Goal: Task Accomplishment & Management: Complete application form

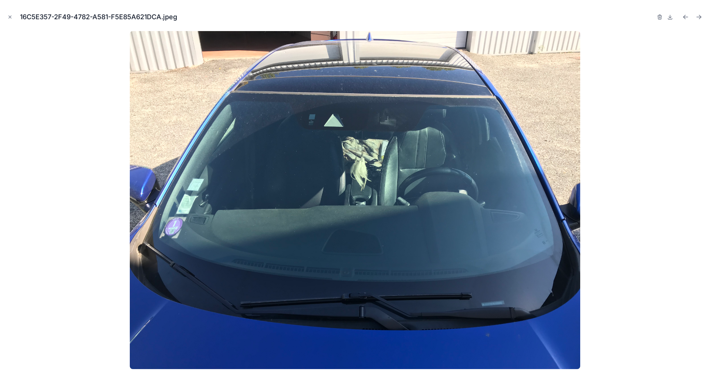
scroll to position [23, 0]
click at [6, 18] on button "Close modal" at bounding box center [10, 17] width 8 height 8
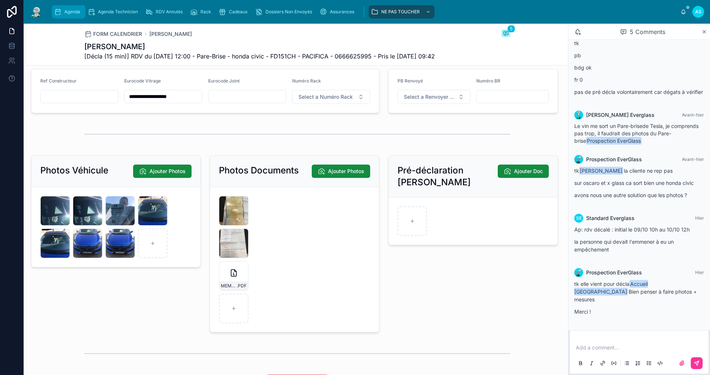
click at [57, 13] on icon "scrollable content" at bounding box center [57, 11] width 7 height 7
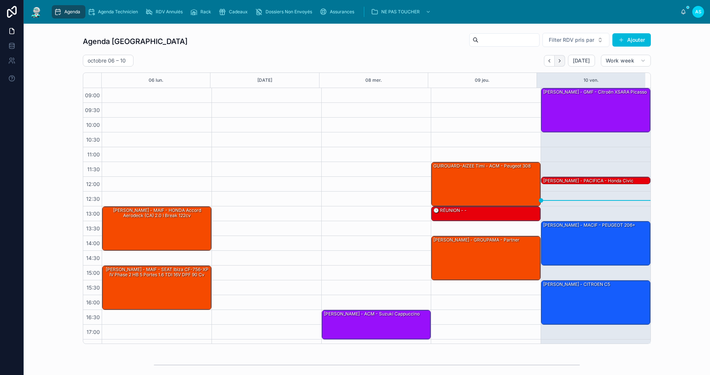
click at [555, 62] on button "Next" at bounding box center [560, 60] width 10 height 11
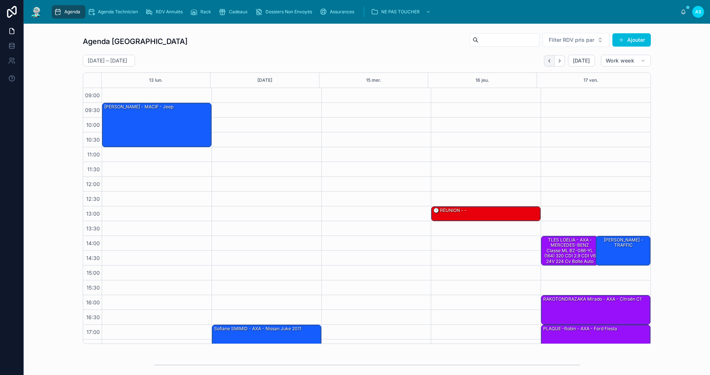
click at [547, 57] on button "Back" at bounding box center [549, 60] width 11 height 11
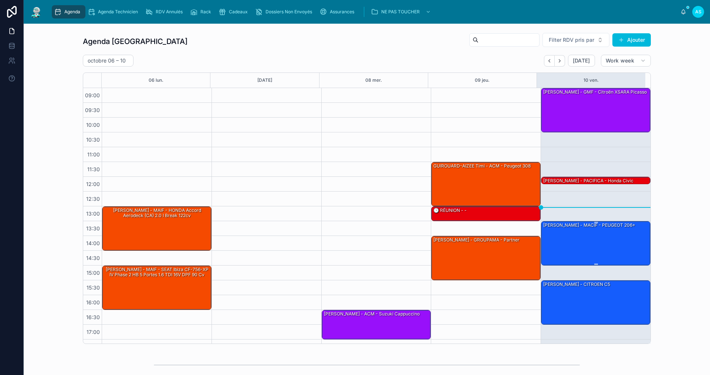
click at [564, 234] on div "[PERSON_NAME] - MACIF - PEUGEOT 206+" at bounding box center [596, 243] width 107 height 43
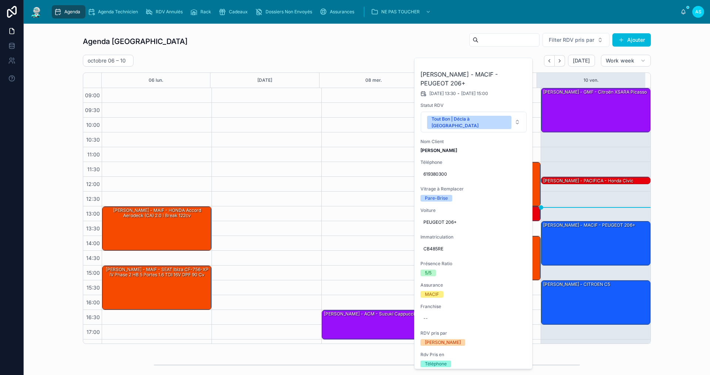
click at [0, 0] on button at bounding box center [0, 0] width 0 height 0
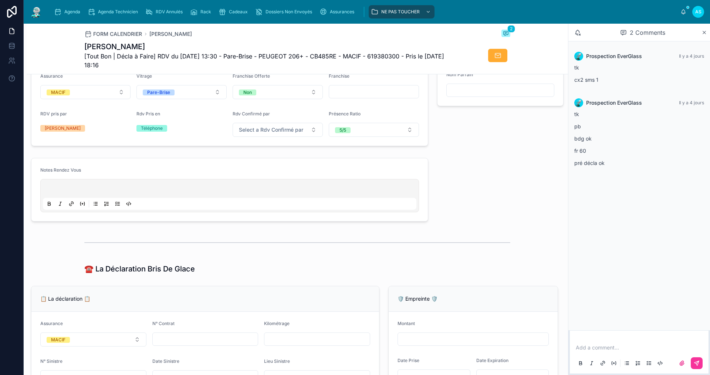
scroll to position [444, 0]
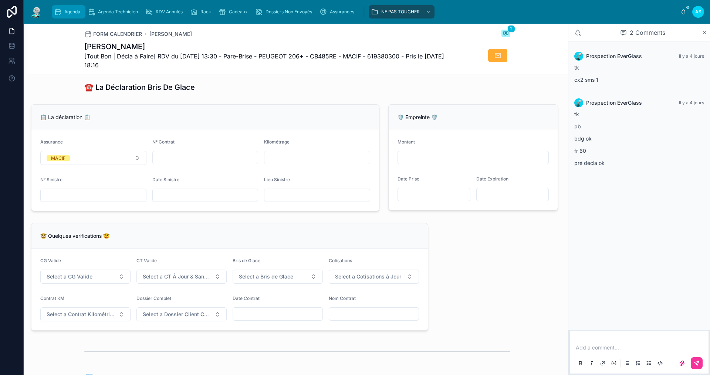
click at [75, 13] on span "Agenda" at bounding box center [72, 12] width 16 height 6
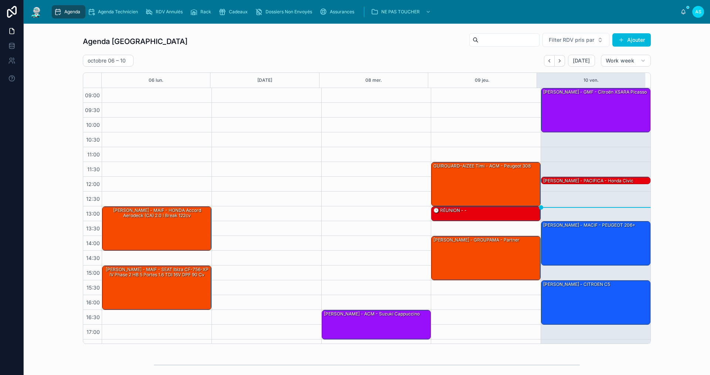
scroll to position [11, 0]
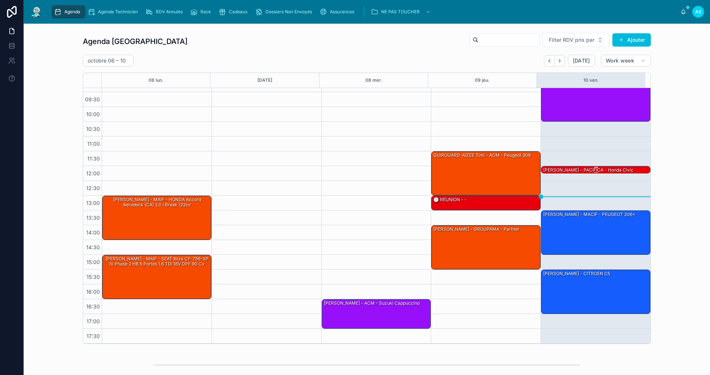
click at [573, 169] on div "[PERSON_NAME] - PACIFICA - honda civic" at bounding box center [589, 170] width 92 height 7
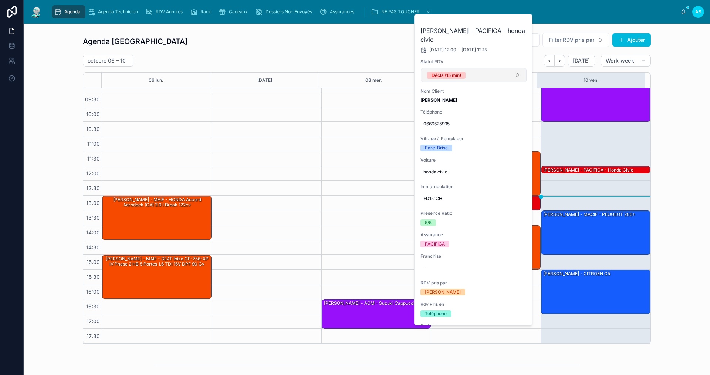
click at [480, 70] on button "Décla (15 min)" at bounding box center [474, 75] width 106 height 14
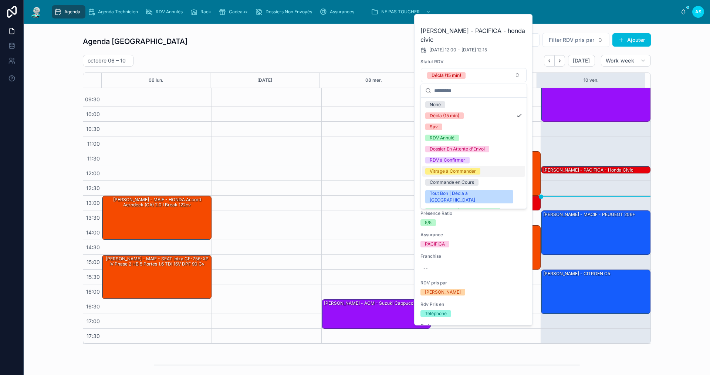
click at [462, 173] on div "Vitrage à Commander" at bounding box center [473, 171] width 103 height 11
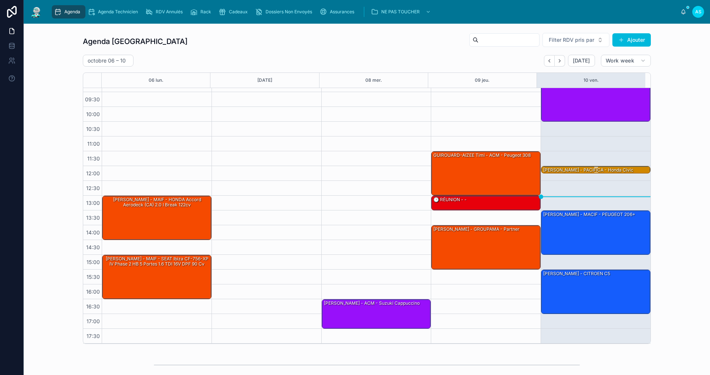
click at [559, 170] on div "[PERSON_NAME] - PACIFICA - honda civic" at bounding box center [589, 170] width 92 height 7
click at [578, 168] on div "[PERSON_NAME] - PACIFICA - honda civic" at bounding box center [589, 170] width 92 height 7
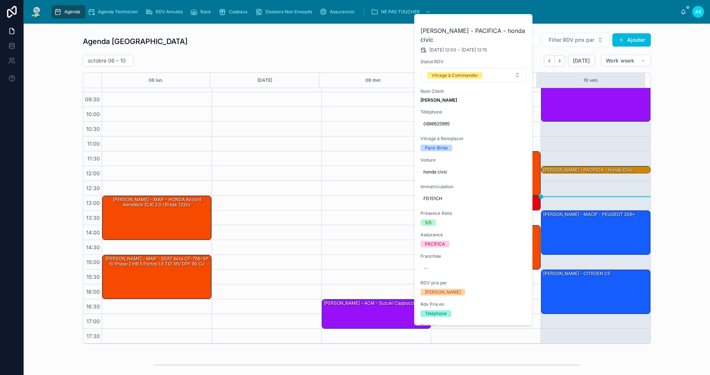
click at [0, 0] on icon at bounding box center [0, 0] width 0 height 0
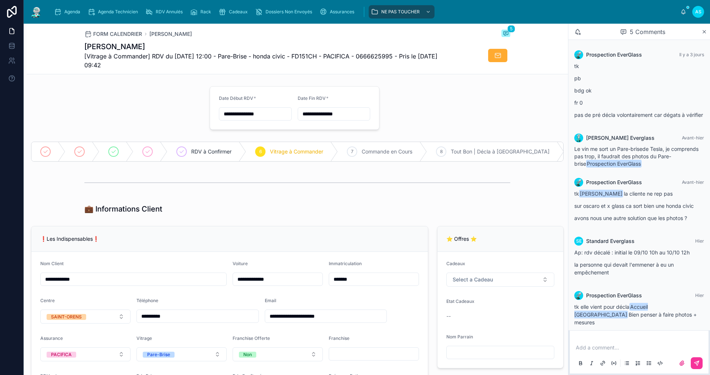
scroll to position [23, 0]
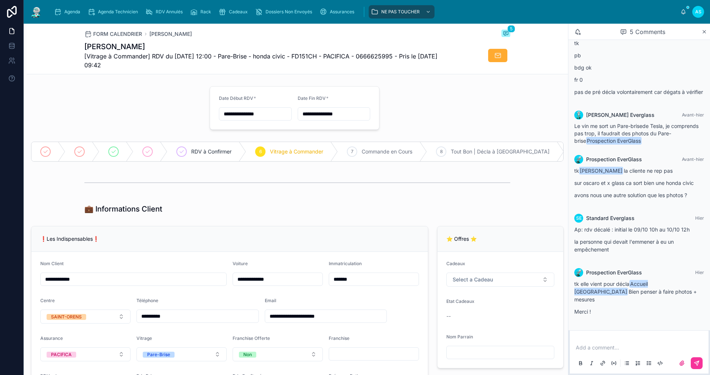
click at [596, 346] on p at bounding box center [641, 347] width 130 height 7
click at [640, 332] on span "[EMAIL_ADDRESS][DOMAIN_NAME]" at bounding box center [633, 334] width 89 height 7
click at [700, 363] on button at bounding box center [697, 363] width 12 height 12
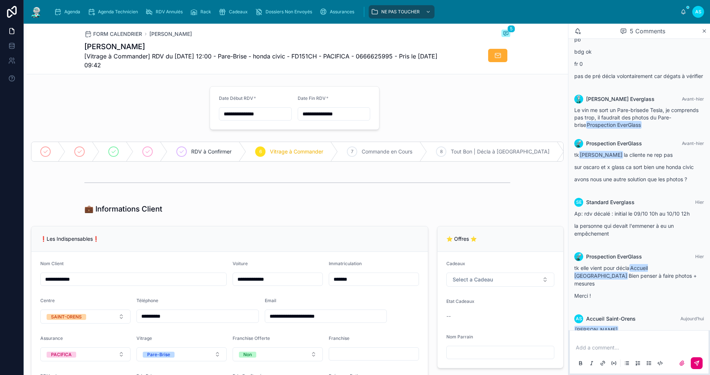
scroll to position [51, 0]
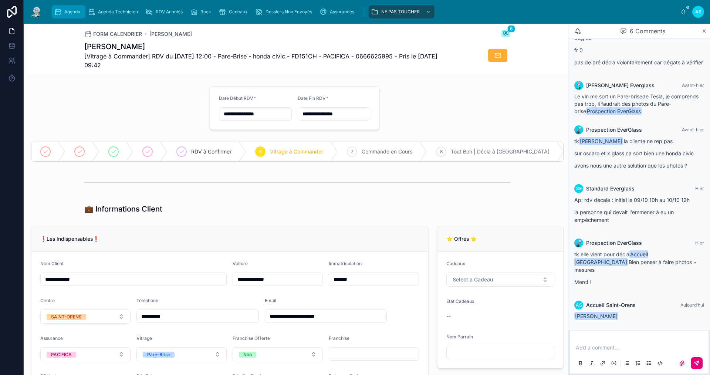
click at [73, 15] on div "Agenda" at bounding box center [68, 12] width 29 height 12
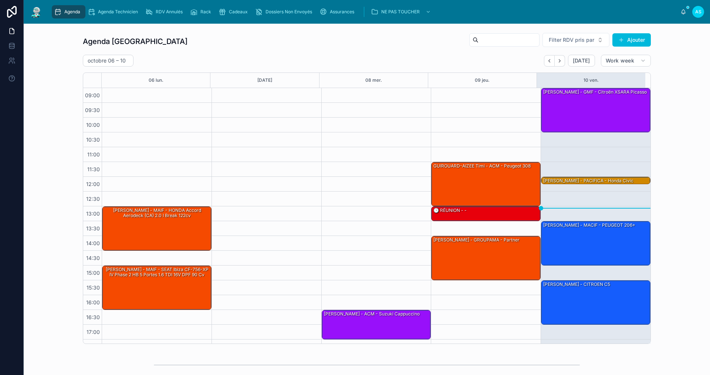
scroll to position [11, 0]
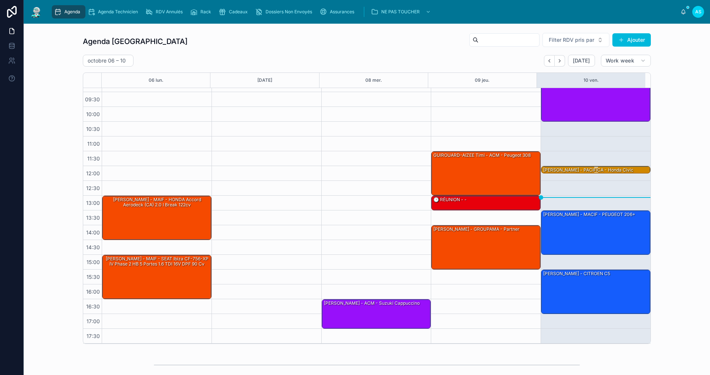
click at [568, 171] on div "[PERSON_NAME] - PACIFICA - honda civic" at bounding box center [589, 170] width 92 height 7
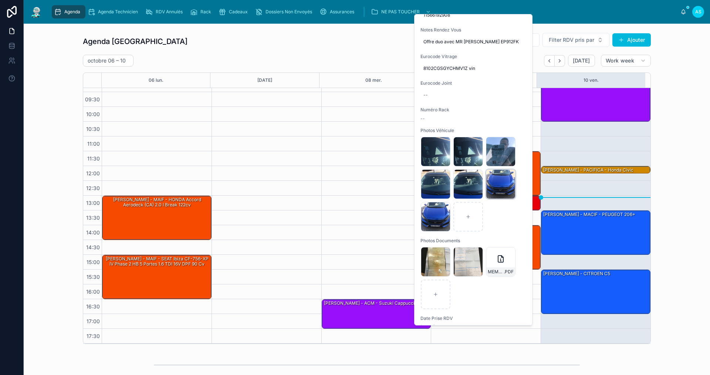
scroll to position [437, 0]
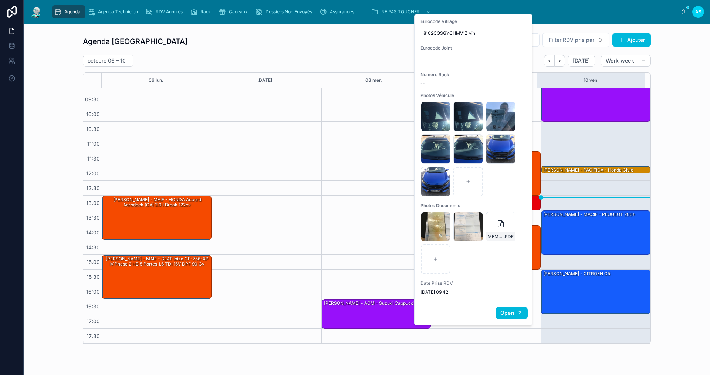
click at [517, 310] on icon "button" at bounding box center [520, 313] width 6 height 6
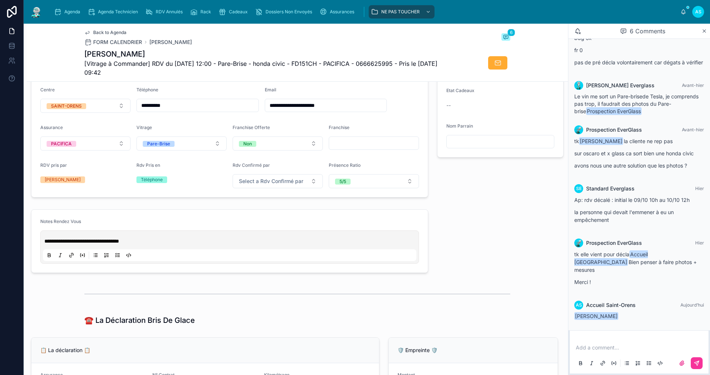
scroll to position [222, 0]
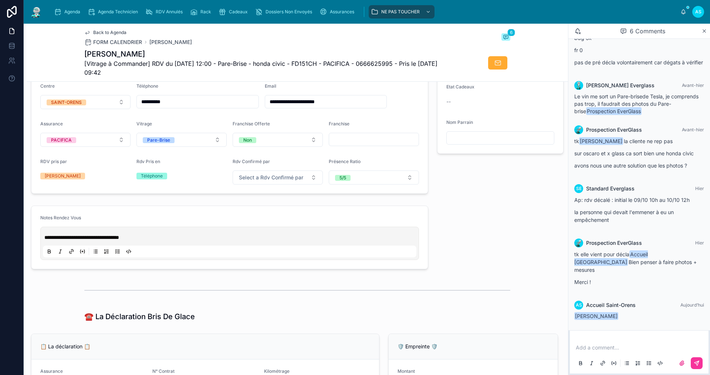
click at [599, 349] on p at bounding box center [641, 347] width 130 height 7
drag, startPoint x: 598, startPoint y: 349, endPoint x: 408, endPoint y: 308, distance: 194.4
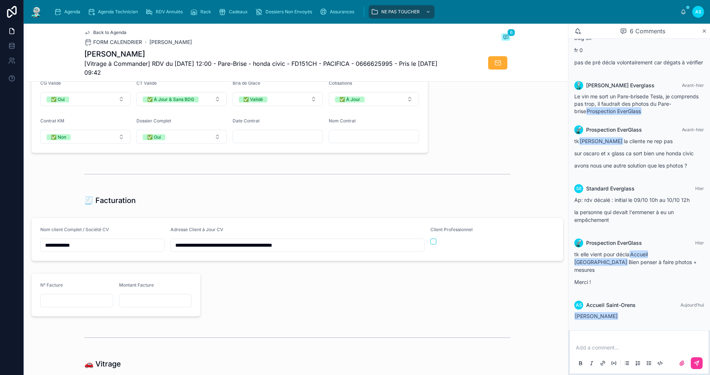
scroll to position [740, 0]
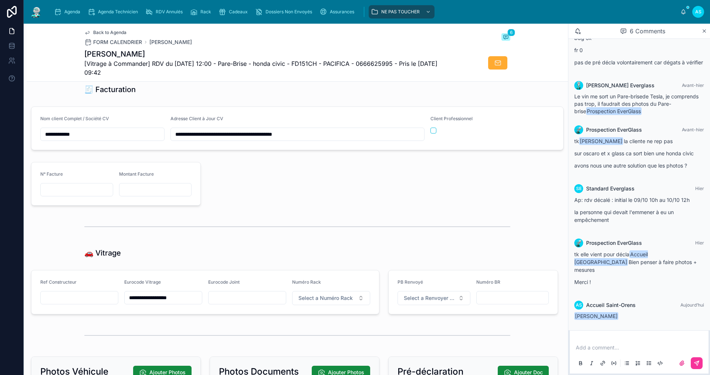
click at [601, 345] on p at bounding box center [641, 347] width 130 height 7
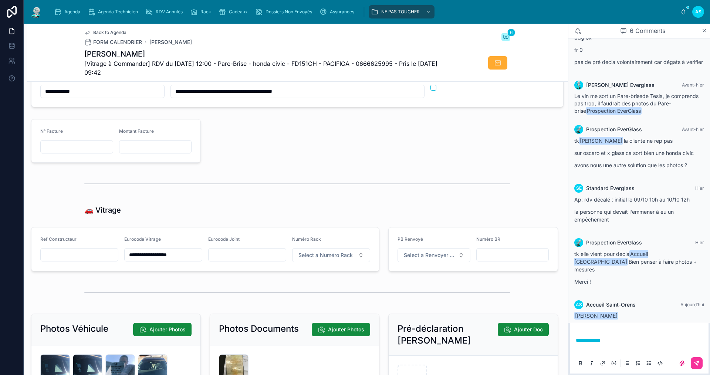
scroll to position [888, 0]
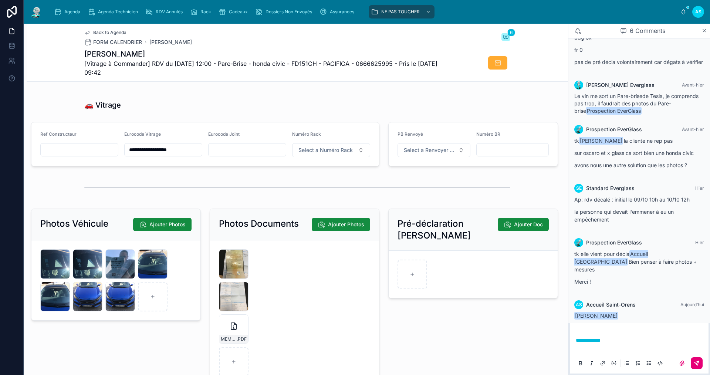
click at [698, 363] on icon at bounding box center [697, 363] width 4 height 4
click at [187, 155] on input "**********" at bounding box center [163, 150] width 77 height 10
click at [186, 155] on input "**********" at bounding box center [163, 150] width 77 height 10
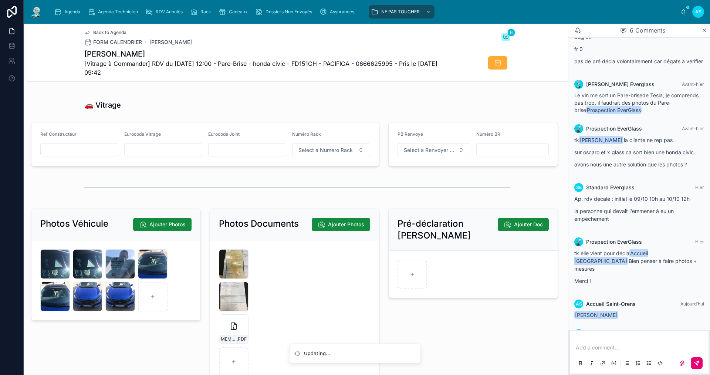
paste input "**********"
type input "**********"
click at [74, 16] on div "Agenda" at bounding box center [68, 12] width 29 height 12
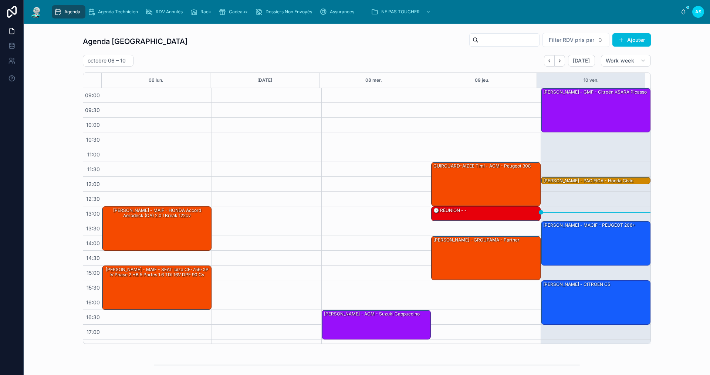
scroll to position [11, 0]
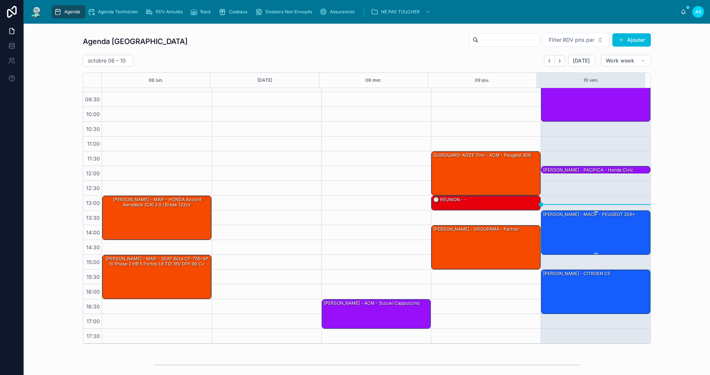
click at [564, 225] on div "[PERSON_NAME] - MACIF - PEUGEOT 206+" at bounding box center [596, 232] width 107 height 43
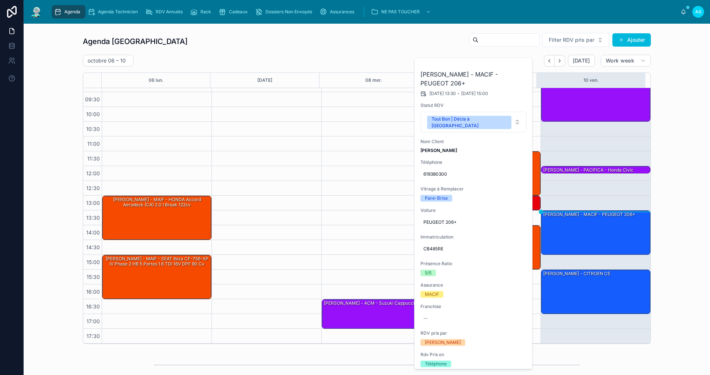
click at [688, 230] on div "Agenda Saint-Orens Filter RDV pris par Ajouter [DATE] – [DATE] [DATE] Work week…" at bounding box center [367, 188] width 675 height 317
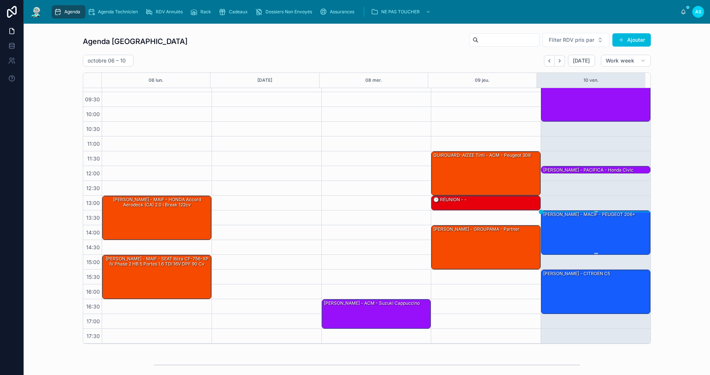
click at [565, 222] on div "[PERSON_NAME] - MACIF - PEUGEOT 206+" at bounding box center [596, 232] width 107 height 43
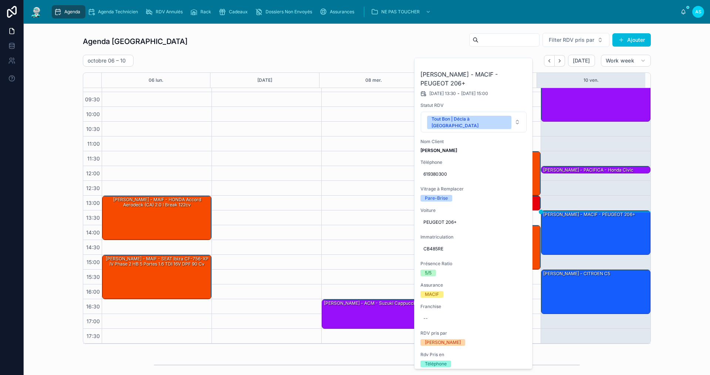
click at [0, 0] on icon at bounding box center [0, 0] width 0 height 0
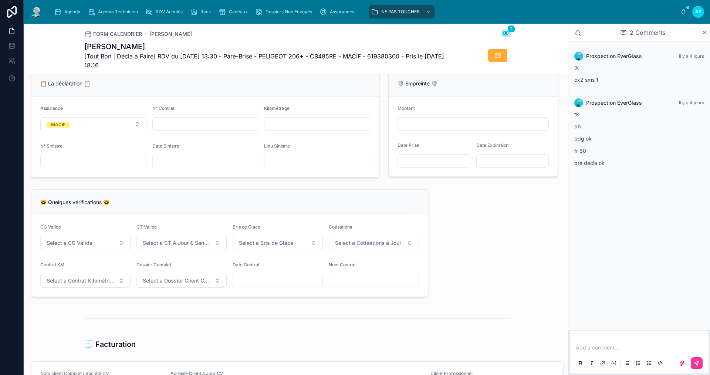
scroll to position [481, 0]
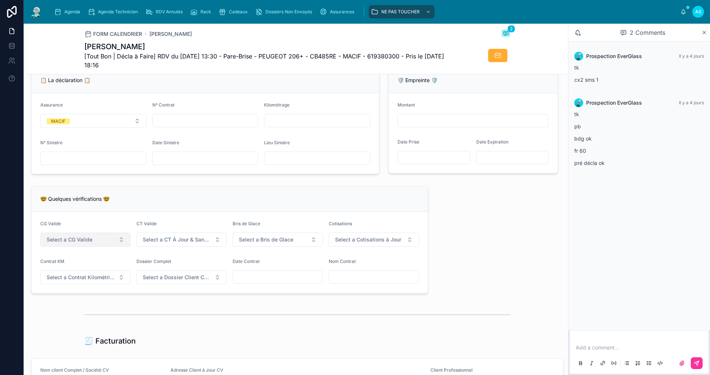
click at [99, 244] on button "Select a CG Valide" at bounding box center [85, 240] width 90 height 14
drag, startPoint x: 78, startPoint y: 275, endPoint x: 107, endPoint y: 264, distance: 31.0
click at [77, 275] on div "✅ Oui" at bounding box center [85, 274] width 103 height 10
click at [170, 243] on span "Select a CT À Jour & Sans BDG" at bounding box center [177, 239] width 69 height 7
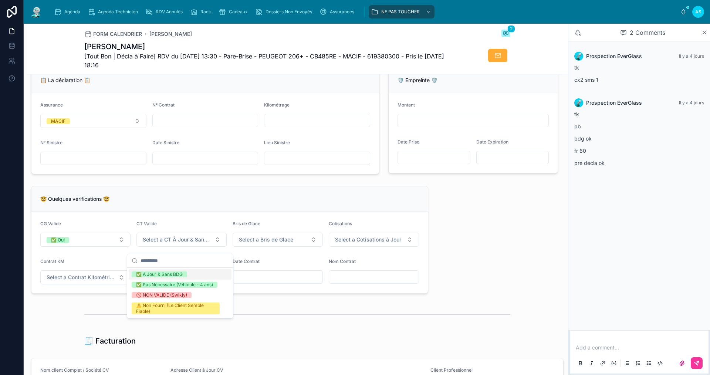
drag, startPoint x: 167, startPoint y: 275, endPoint x: 213, endPoint y: 260, distance: 48.6
click at [166, 275] on div "✅ À Jour & Sans BDG" at bounding box center [159, 274] width 47 height 6
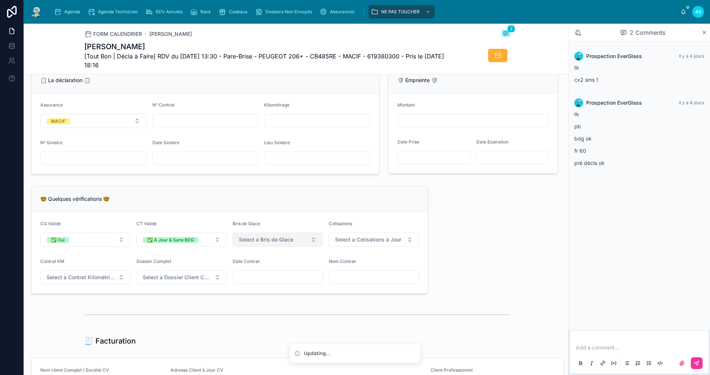
click at [244, 243] on span "Select a Bris de Glace" at bounding box center [266, 239] width 54 height 7
click at [250, 273] on div "✅ Validé" at bounding box center [240, 274] width 19 height 6
click at [371, 243] on span "Select a Cotisations à Jour" at bounding box center [368, 239] width 66 height 7
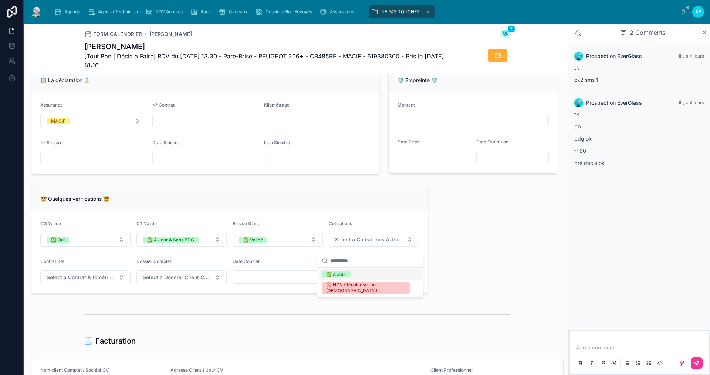
drag, startPoint x: 355, startPoint y: 273, endPoint x: 225, endPoint y: 273, distance: 130.2
click at [354, 273] on div "✅ À Jour" at bounding box center [370, 274] width 103 height 10
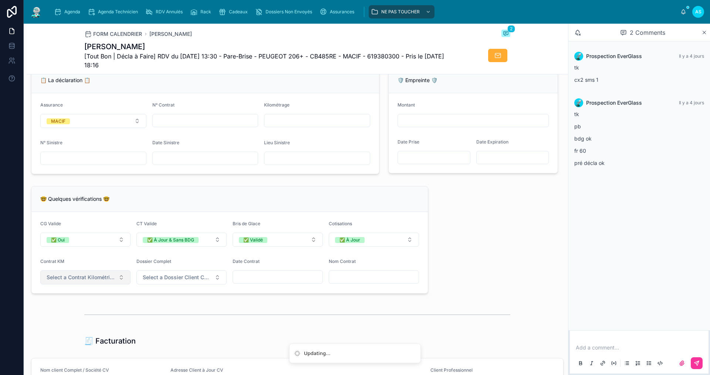
click at [86, 281] on span "Select a Contrat Kilométrique" at bounding box center [81, 277] width 69 height 7
click at [62, 306] on div "✅ Non ⚠️ OUI (Vérifier le km)" at bounding box center [85, 310] width 106 height 37
click at [64, 308] on div "✅ Non" at bounding box center [85, 312] width 103 height 10
click at [141, 290] on form "CG Valide ✅ Oui CT Valide ✅ À Jour & Sans BDG Bris de Glace ✅ Validé Cotisation…" at bounding box center [229, 252] width 396 height 81
click at [148, 281] on span "Select a Dossier Client Complet" at bounding box center [177, 277] width 69 height 7
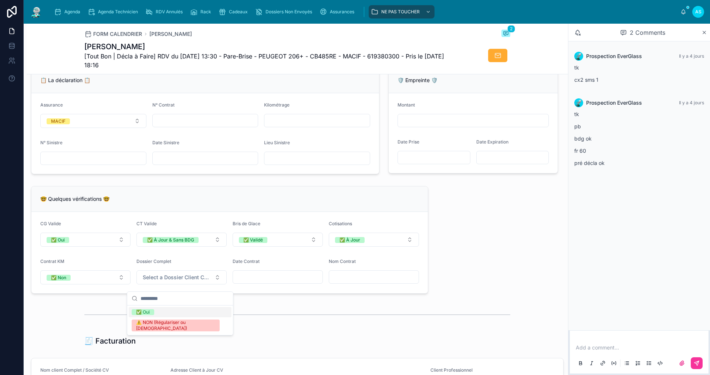
click at [142, 310] on div "✅ Oui" at bounding box center [143, 312] width 14 height 6
click at [515, 263] on div "**********" at bounding box center [297, 201] width 541 height 1198
click at [191, 126] on input "text" at bounding box center [205, 120] width 105 height 10
drag, startPoint x: 302, startPoint y: 205, endPoint x: 270, endPoint y: 197, distance: 33.2
click at [301, 203] on div "🤓 Quelques vérifications 🤓" at bounding box center [229, 198] width 379 height 7
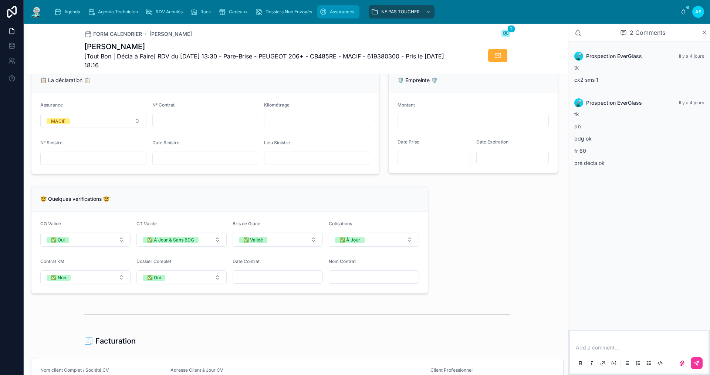
click at [340, 16] on div "Assurances" at bounding box center [339, 12] width 38 height 12
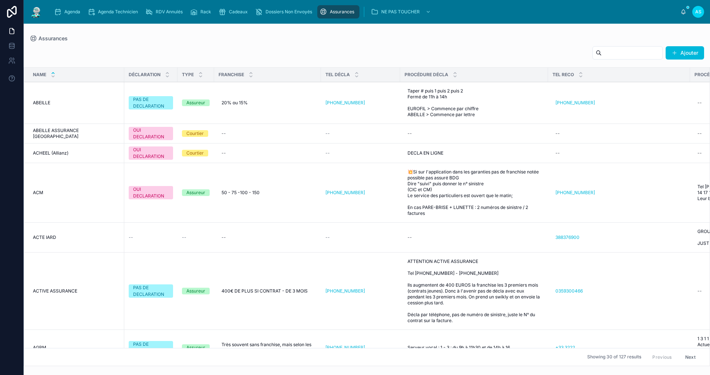
click at [602, 56] on input "text" at bounding box center [632, 53] width 61 height 10
type input "*****"
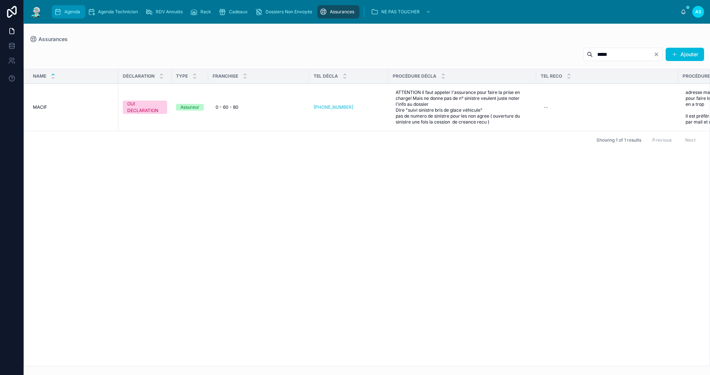
click at [78, 9] on span "Agenda" at bounding box center [72, 12] width 16 height 6
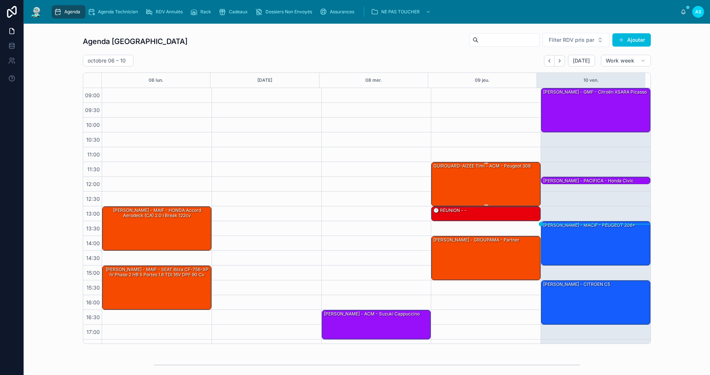
scroll to position [11, 0]
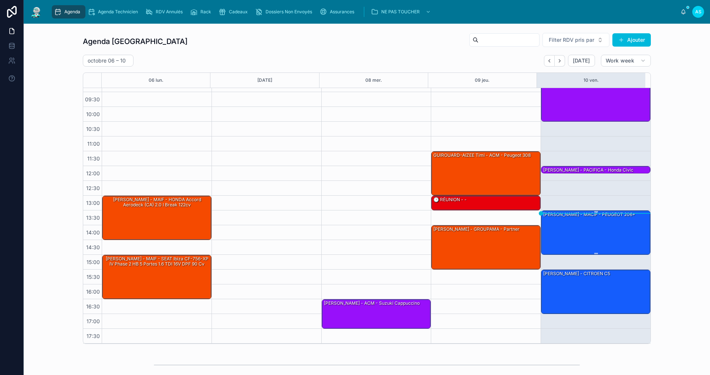
click at [590, 230] on div "[PERSON_NAME] - MACIF - PEUGEOT 206+" at bounding box center [596, 232] width 107 height 43
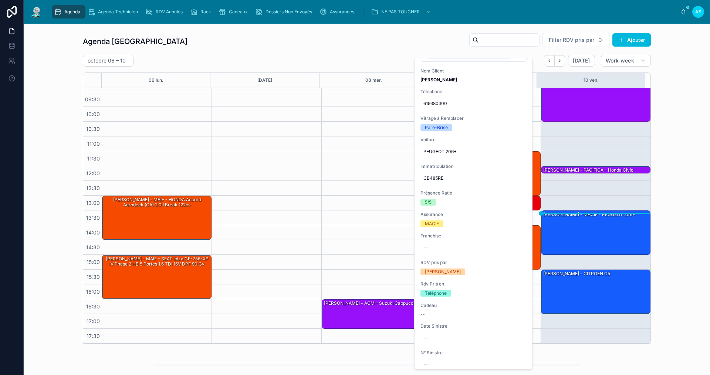
scroll to position [74, 0]
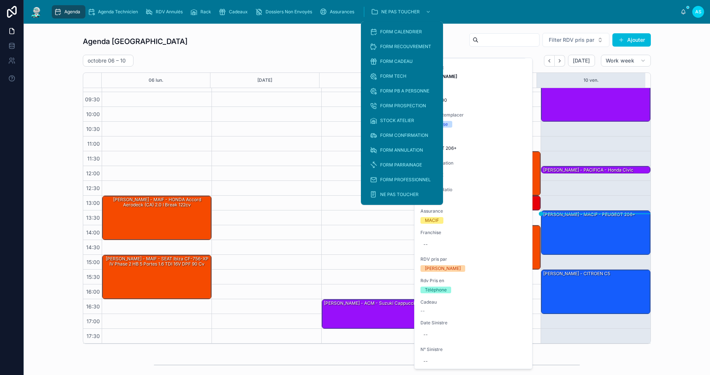
click at [302, 47] on div "Agenda Saint-Orens Filter RDV pris par [PERSON_NAME]" at bounding box center [367, 42] width 568 height 18
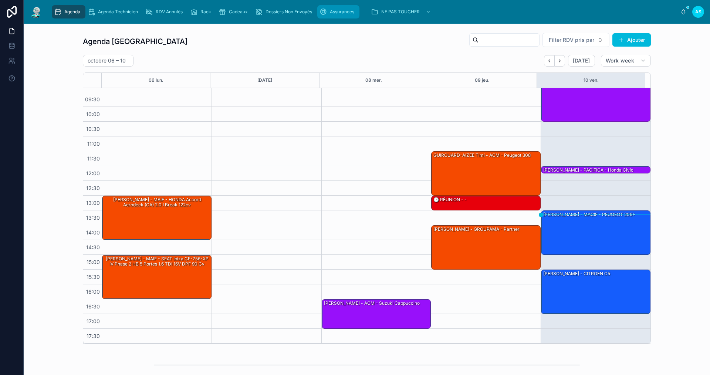
click at [321, 16] on div "Assurances" at bounding box center [339, 12] width 38 height 12
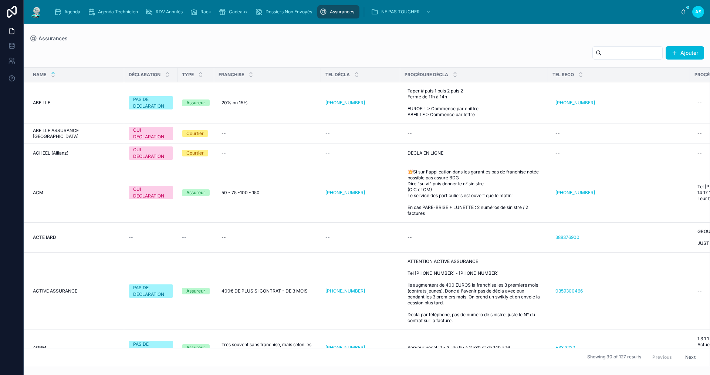
drag, startPoint x: 604, startPoint y: 50, endPoint x: 611, endPoint y: 54, distance: 7.1
click at [605, 50] on input "text" at bounding box center [632, 53] width 61 height 10
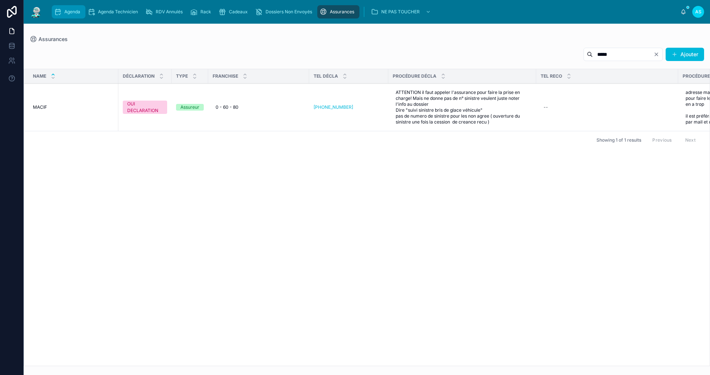
type input "*****"
click at [65, 14] on span "Agenda" at bounding box center [72, 12] width 16 height 6
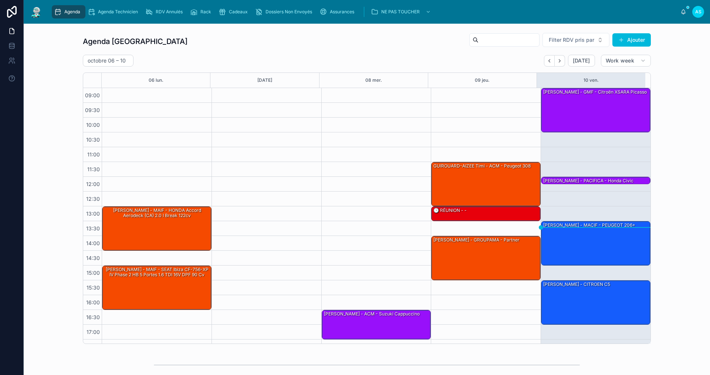
scroll to position [11, 0]
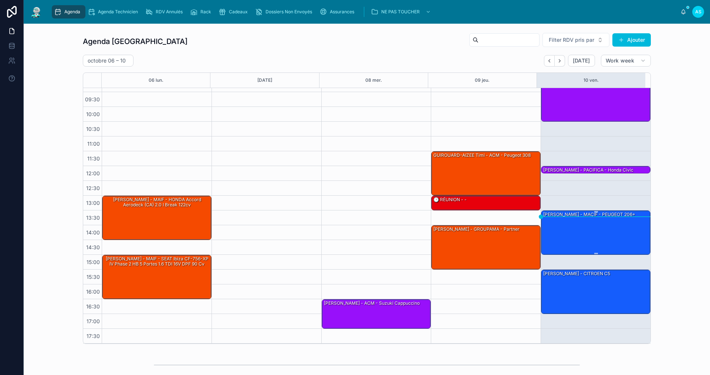
click at [633, 223] on div "[PERSON_NAME] - MACIF - PEUGEOT 206+" at bounding box center [596, 232] width 107 height 43
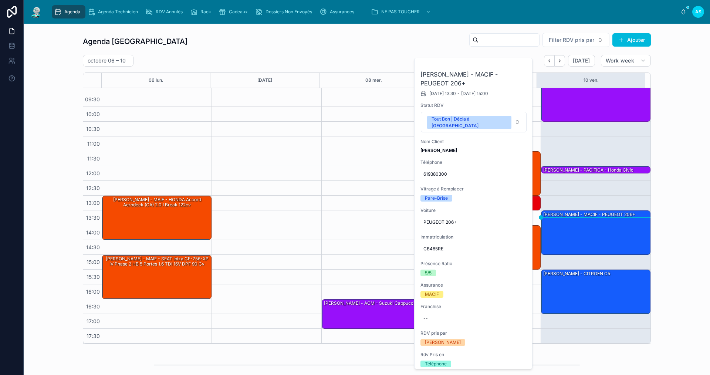
click at [396, 60] on div "[DATE] – [DATE] [DATE] Work week" at bounding box center [367, 61] width 568 height 12
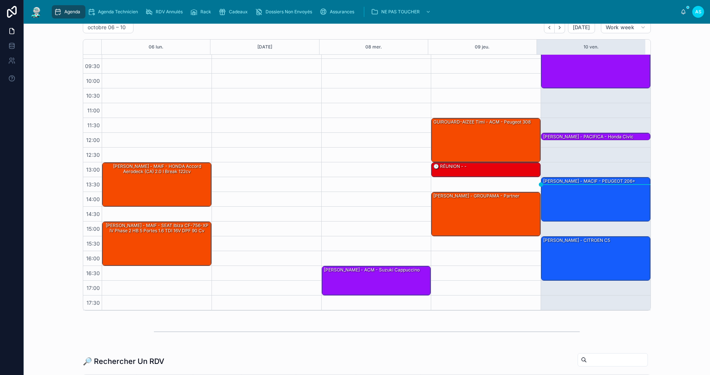
scroll to position [0, 0]
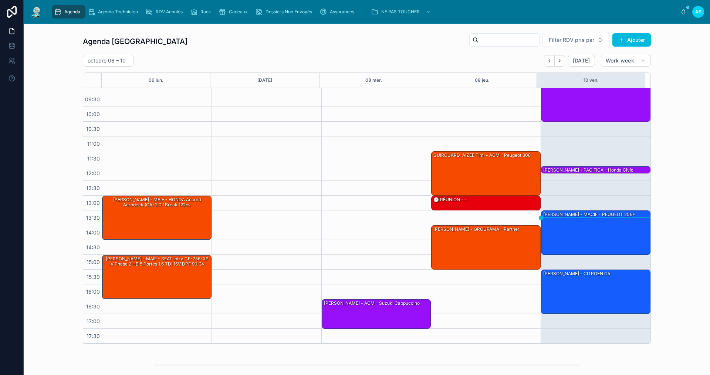
click at [251, 29] on div "Agenda Saint-Orens Filter RDV pris par Ajouter [DATE] – [DATE] [DATE] Work week…" at bounding box center [367, 293] width 686 height 538
click at [574, 223] on div "[PERSON_NAME] - MACIF - PEUGEOT 206+" at bounding box center [596, 232] width 107 height 43
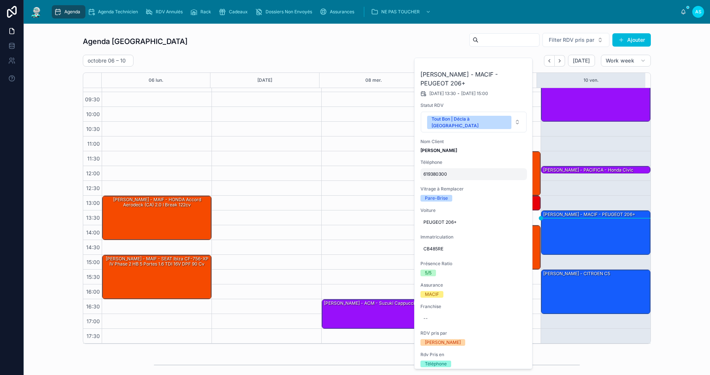
click at [453, 171] on span "619380300" at bounding box center [473, 174] width 101 height 6
drag, startPoint x: 461, startPoint y: 176, endPoint x: 426, endPoint y: 179, distance: 34.6
click at [426, 179] on input "*********" at bounding box center [460, 178] width 70 height 10
click at [680, 206] on div "Agenda Saint-Orens Filter RDV pris par Ajouter [DATE] – [DATE] [DATE] Work week…" at bounding box center [367, 188] width 675 height 317
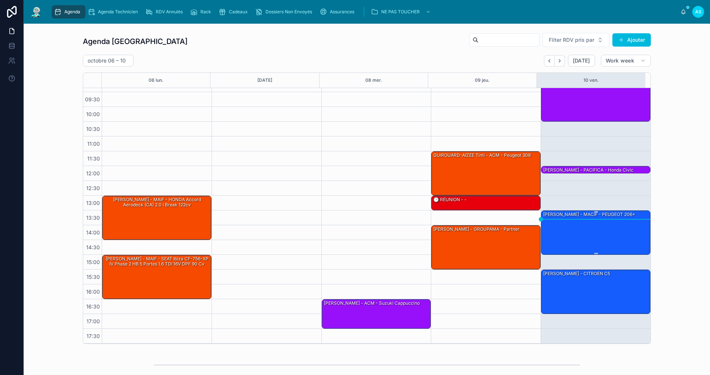
click at [606, 237] on div "[PERSON_NAME] - MACIF - PEUGEOT 206+" at bounding box center [596, 232] width 107 height 43
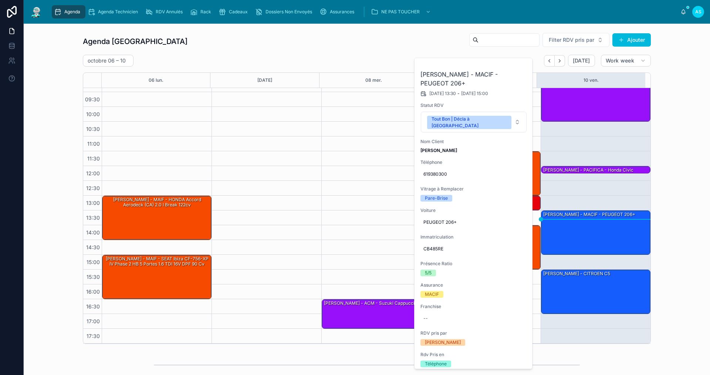
click at [0, 0] on icon at bounding box center [0, 0] width 0 height 0
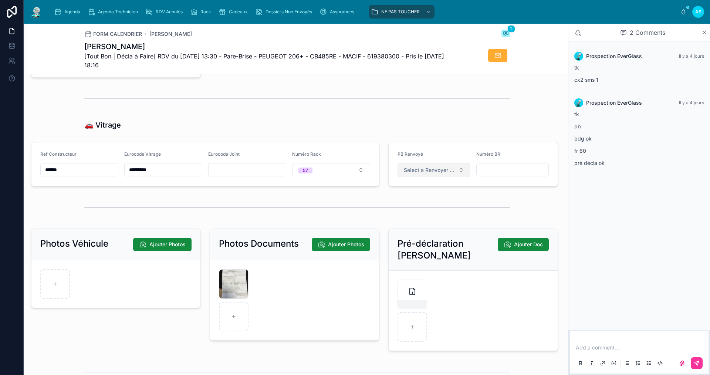
scroll to position [888, 0]
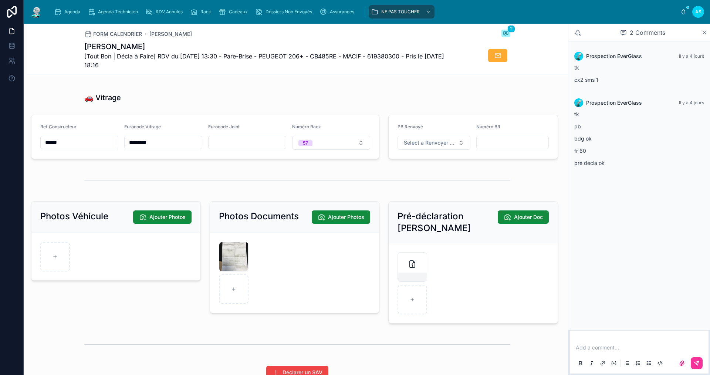
drag, startPoint x: 141, startPoint y: 46, endPoint x: 74, endPoint y: 48, distance: 66.6
click at [74, 48] on div "FORM CALENDRIER [PERSON_NAME] 2 [PERSON_NAME] [Tout Bon | Décla à Faire] RDV du…" at bounding box center [297, 49] width 541 height 51
copy h1 "[PERSON_NAME]"
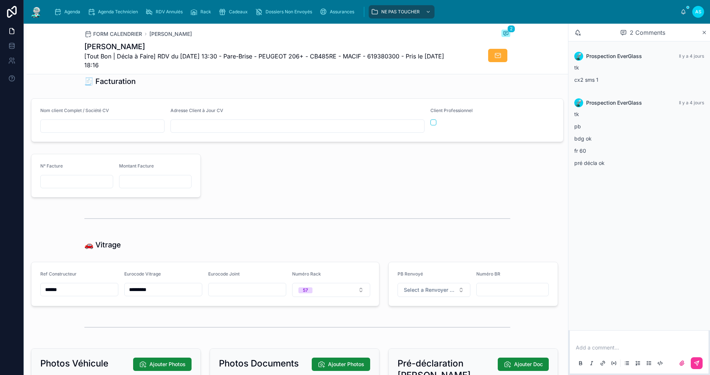
scroll to position [740, 0]
click at [80, 134] on div at bounding box center [102, 126] width 124 height 13
click at [81, 132] on input "text" at bounding box center [103, 127] width 124 height 10
paste input "**********"
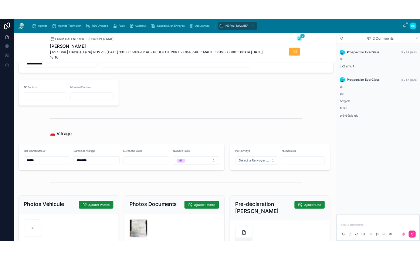
scroll to position [888, 0]
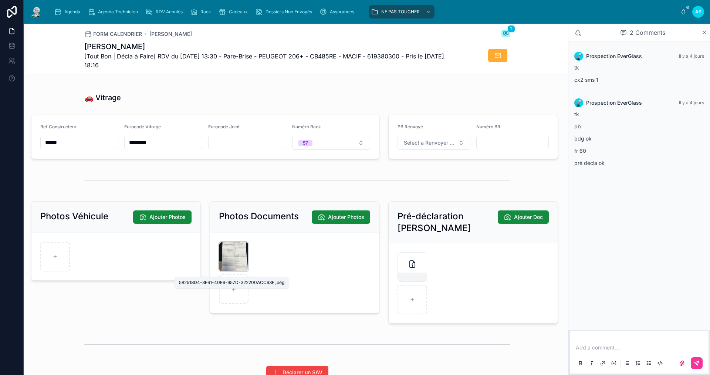
type input "**********"
click at [0, 0] on div "582518D4-3F61-40E9-957D-322200ACC93F .jpeg" at bounding box center [0, 0] width 0 height 0
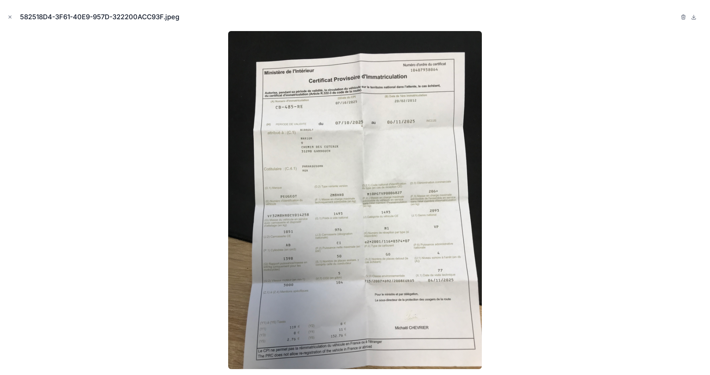
scroll to position [888, 0]
click at [8, 16] on icon "Close modal" at bounding box center [9, 16] width 5 height 5
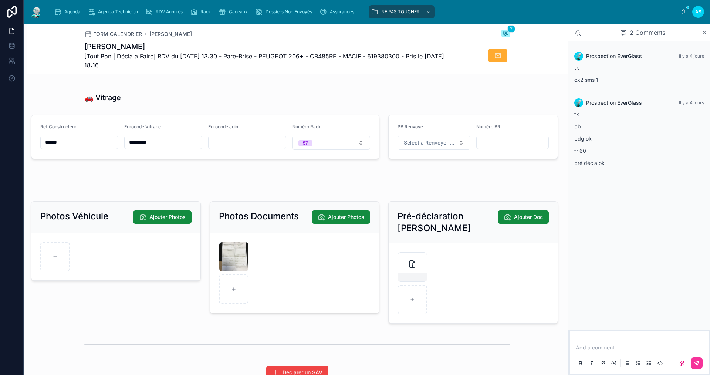
click at [598, 348] on p at bounding box center [641, 347] width 130 height 7
click at [700, 359] on button at bounding box center [697, 363] width 12 height 12
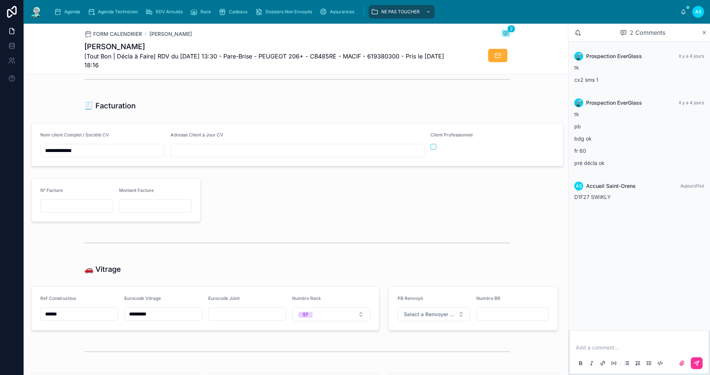
scroll to position [740, 0]
